Goal: Task Accomplishment & Management: Complete application form

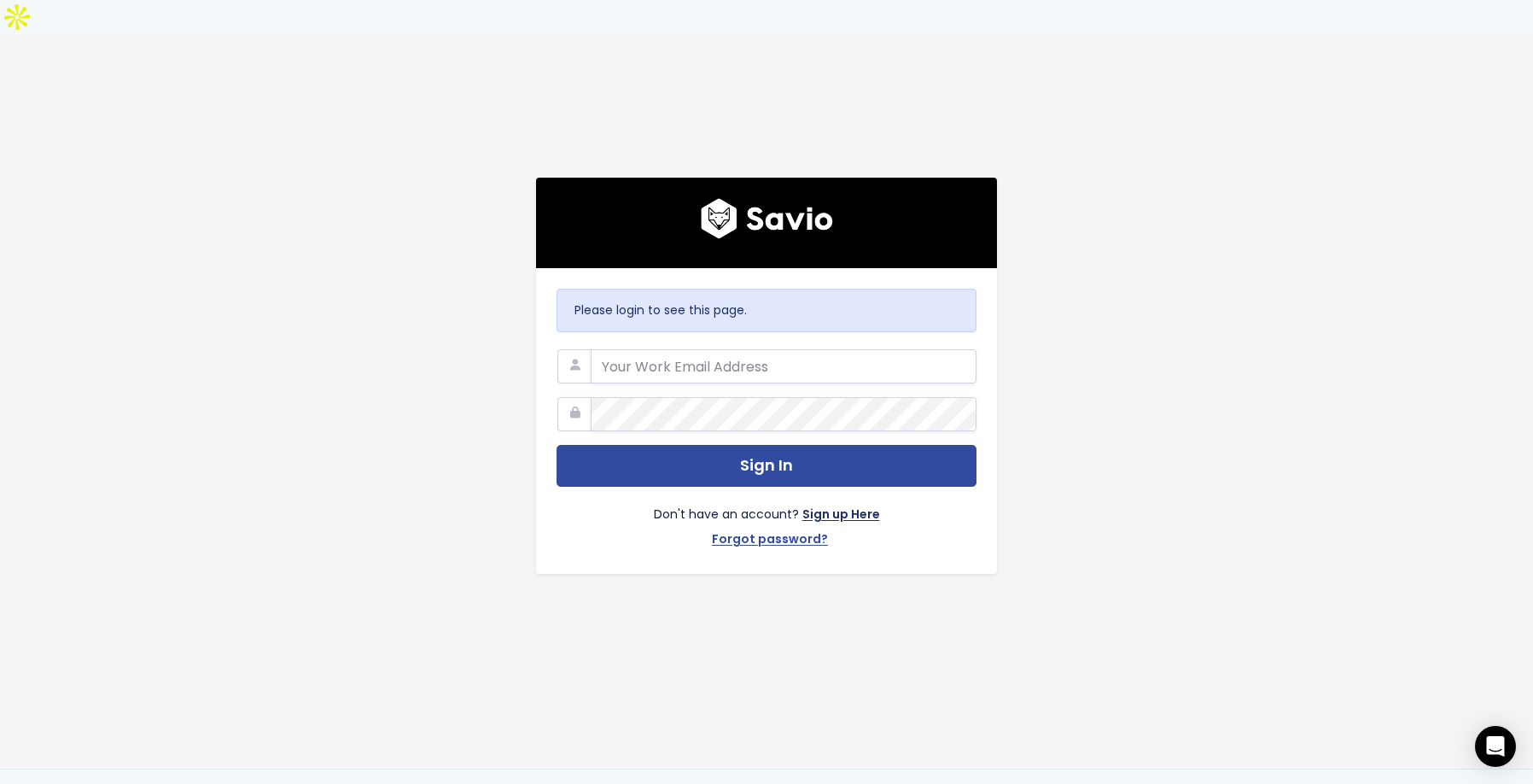
click at [834, 503] on link "Sign up Here" at bounding box center [841, 516] width 78 height 25
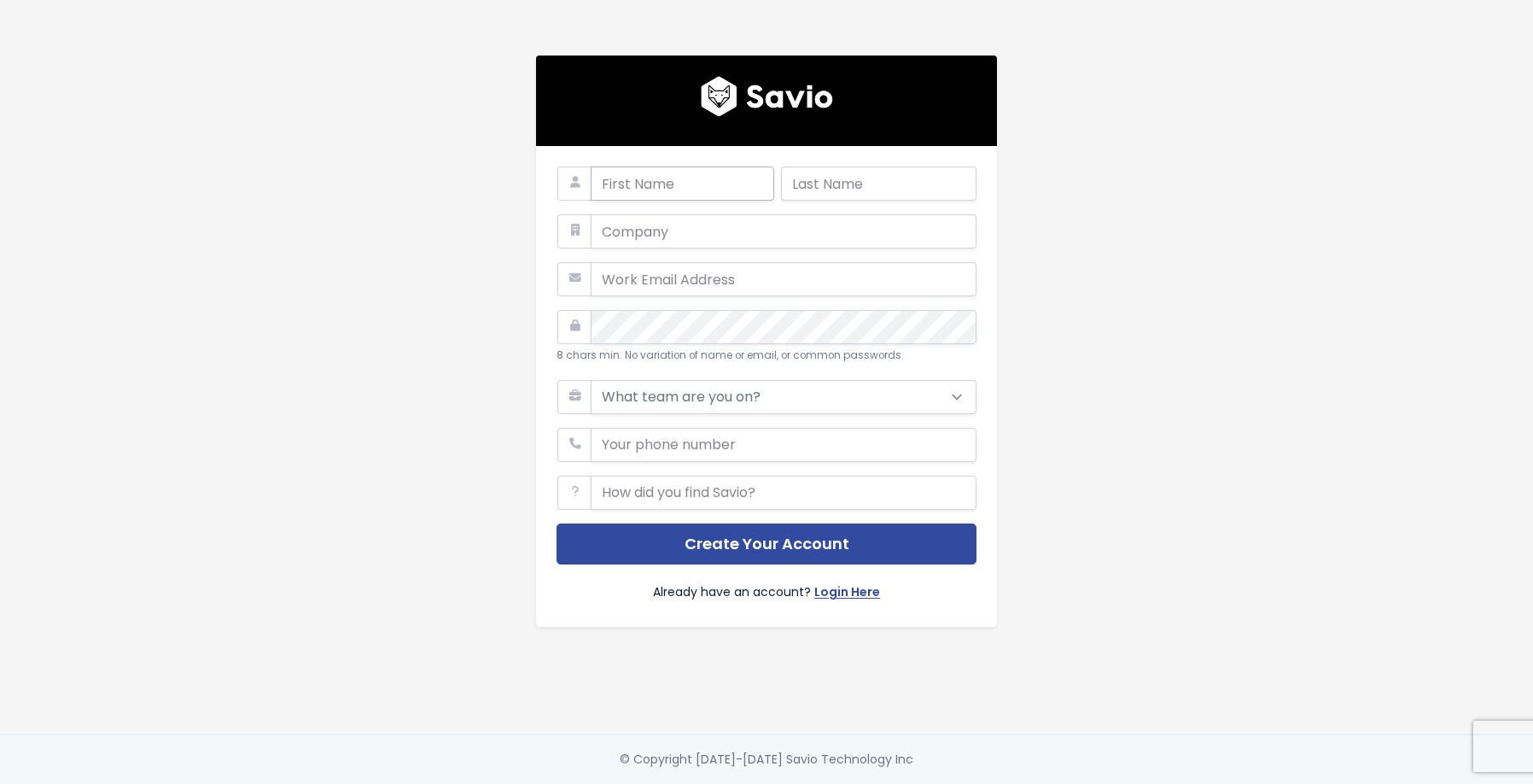
click at [631, 176] on input "text" at bounding box center [683, 184] width 184 height 34
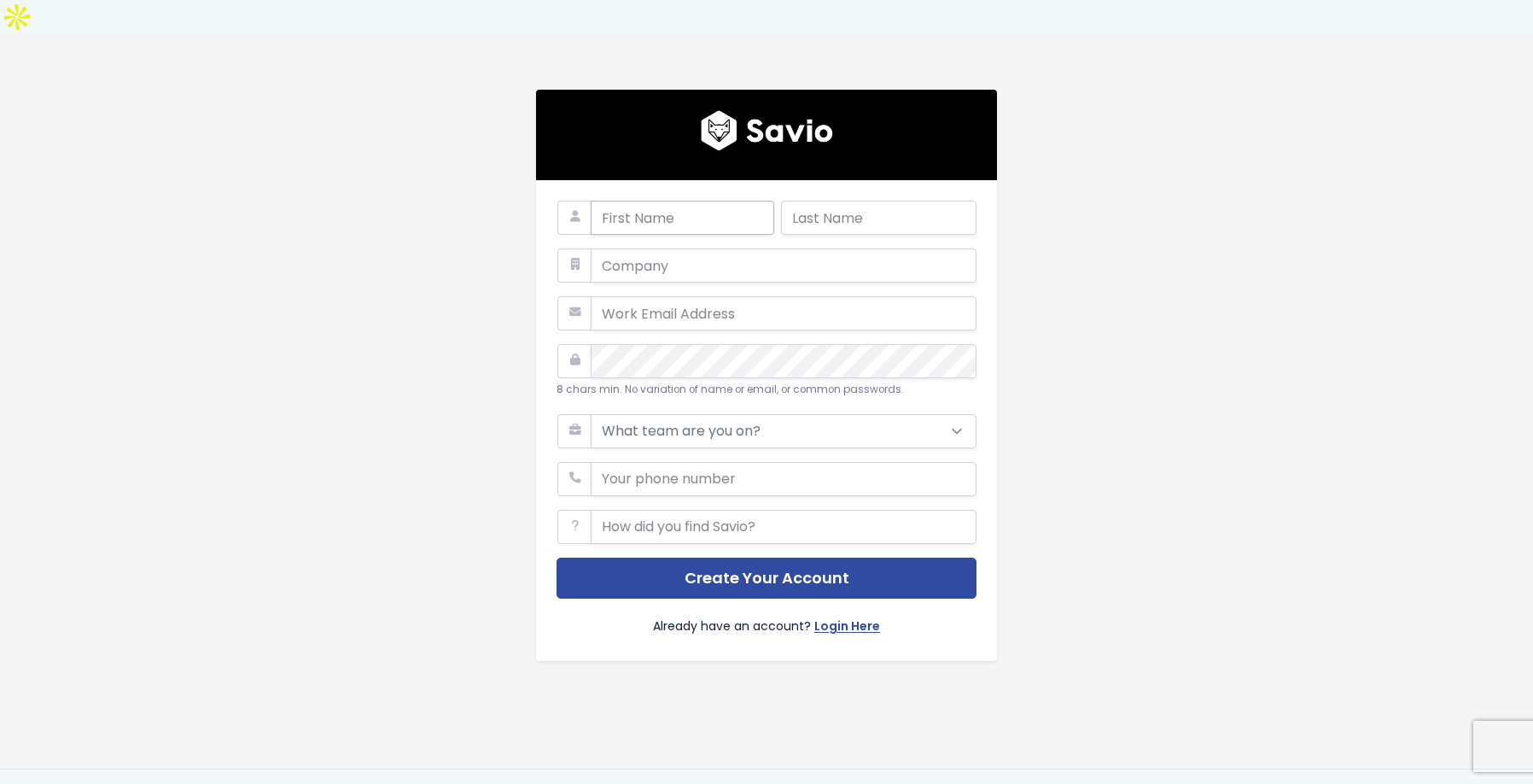
type input "Paulo"
type input "[PERSON_NAME]"
type input "[EMAIL_ADDRESS][DOMAIN_NAME]"
type input "5146256696"
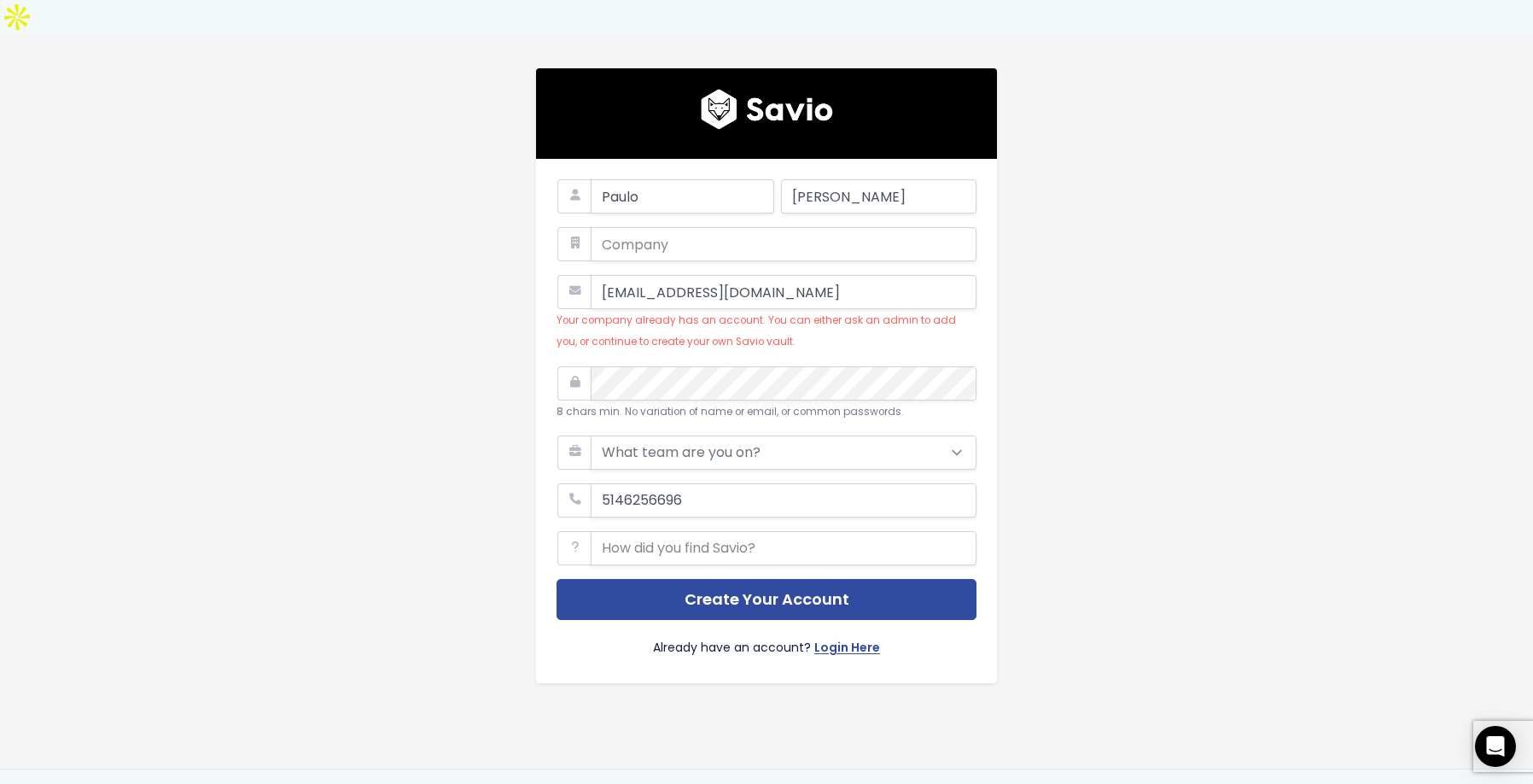
click at [703, 231] on form "[PERSON_NAME] [EMAIL_ADDRESS][DOMAIN_NAME] Your company already has an account.…" at bounding box center [766, 420] width 420 height 483
